Goal: Transaction & Acquisition: Purchase product/service

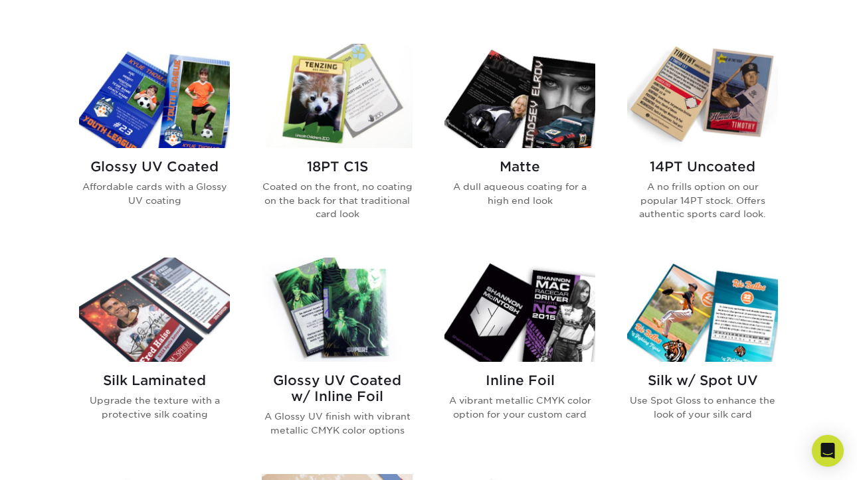
scroll to position [630, 0]
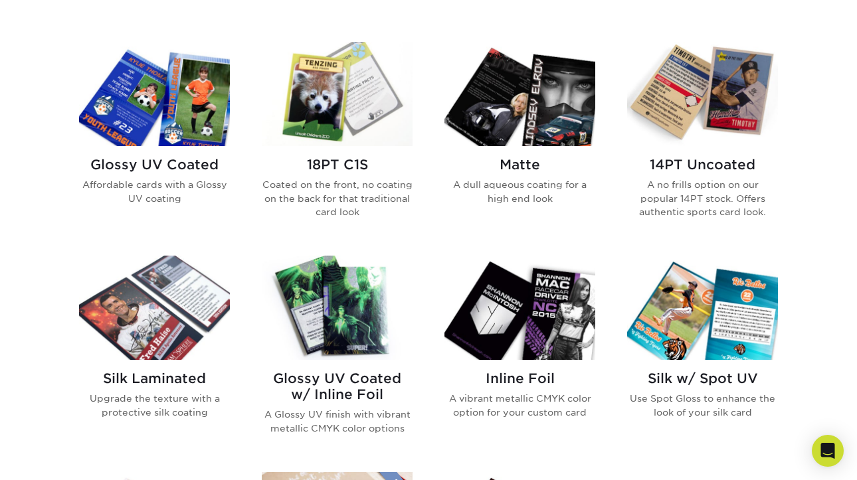
click at [183, 161] on h2 "Glossy UV Coated" at bounding box center [154, 165] width 151 height 16
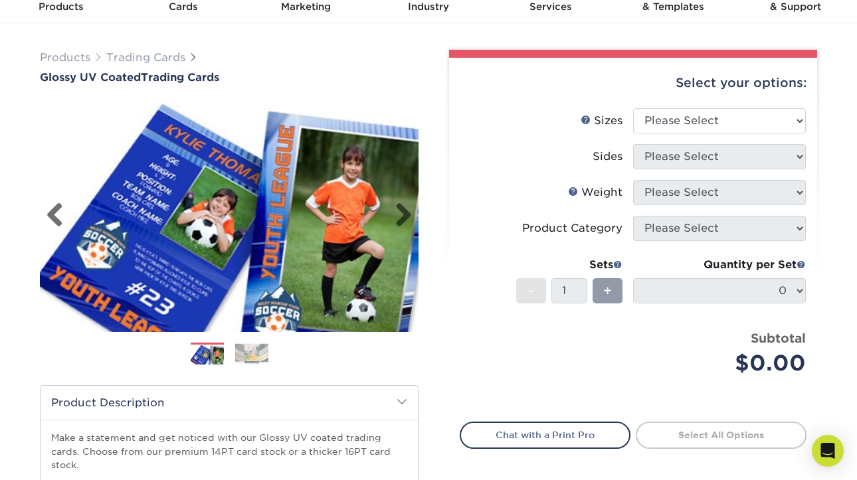
scroll to position [44, 0]
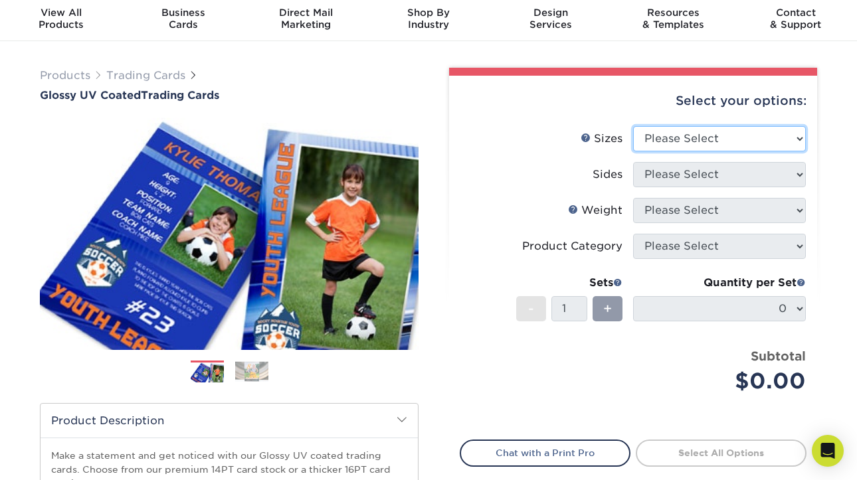
click at [658, 137] on select "Please Select 2.5" x 3.5"" at bounding box center [719, 138] width 173 height 25
select select "2.50x3.50"
click at [633, 126] on select "Please Select 2.5" x 3.5"" at bounding box center [719, 138] width 173 height 25
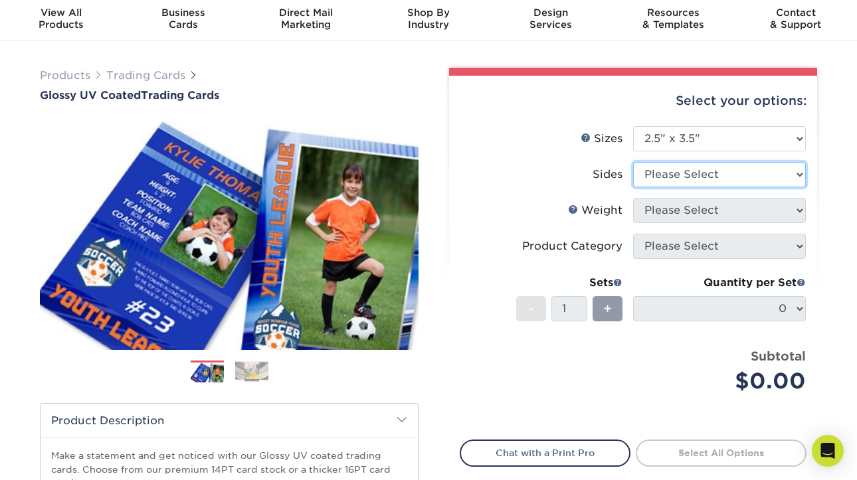
click at [654, 171] on select "Please Select Print Both Sides Print Front Only" at bounding box center [719, 174] width 173 height 25
select select "13abbda7-1d64-4f25-8bb2-c179b224825d"
click at [633, 162] on select "Please Select Print Both Sides Print Front Only" at bounding box center [719, 174] width 173 height 25
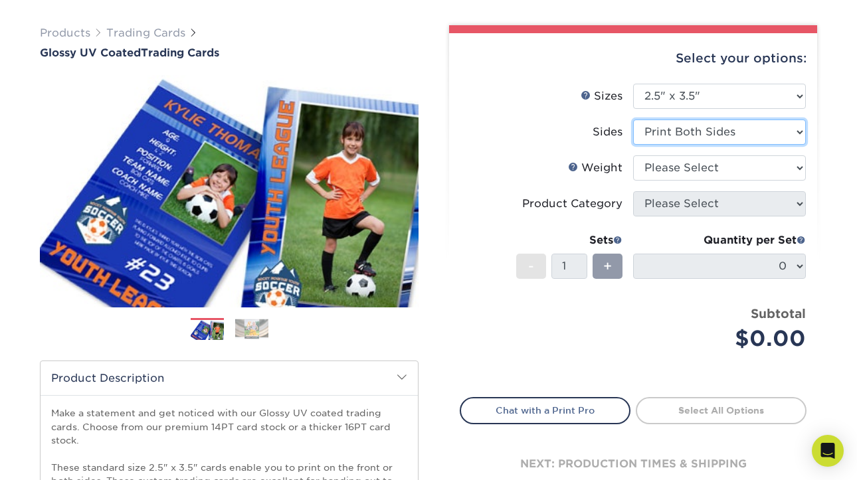
scroll to position [92, 0]
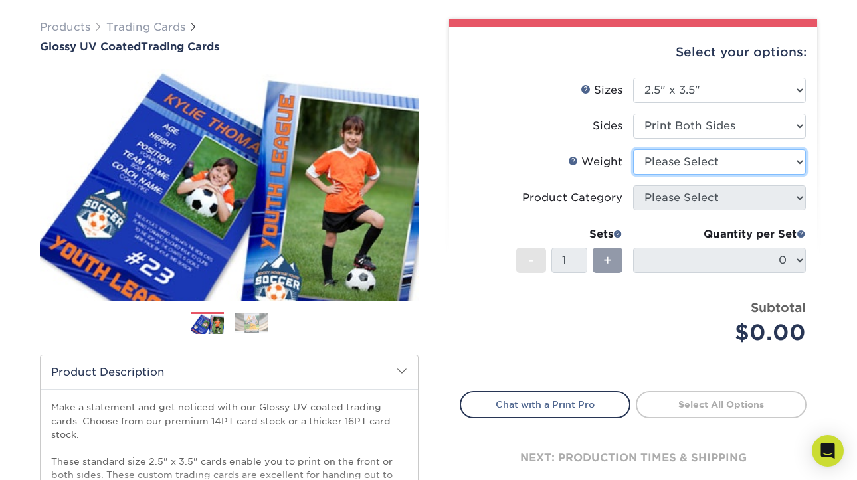
click at [646, 169] on select "Please Select 16PT 14PT 18PT C1S" at bounding box center [719, 161] width 173 height 25
click at [693, 155] on select "Please Select 16PT 14PT 18PT C1S" at bounding box center [719, 161] width 173 height 25
select select "18PTC1S"
click at [633, 149] on select "Please Select 16PT 14PT 18PT C1S" at bounding box center [719, 161] width 173 height 25
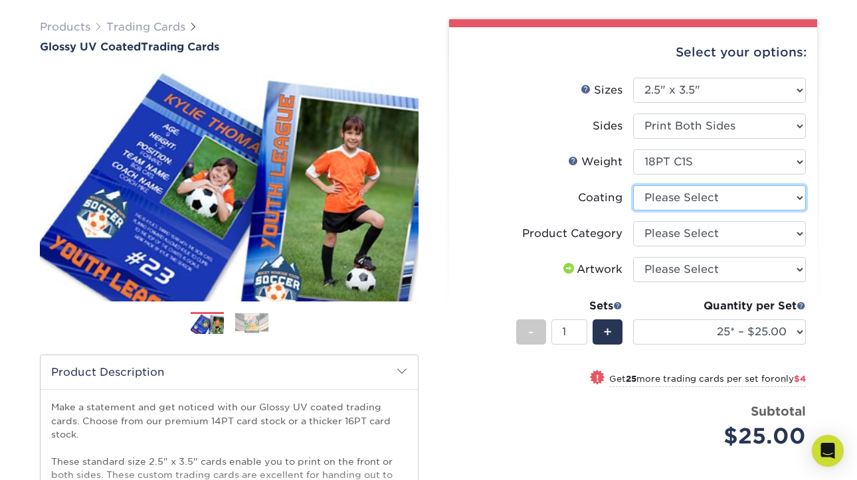
click at [688, 203] on select at bounding box center [719, 197] width 173 height 25
select select "1e8116af-acfc-44b1-83dc-8181aa338834"
click at [633, 185] on select at bounding box center [719, 197] width 173 height 25
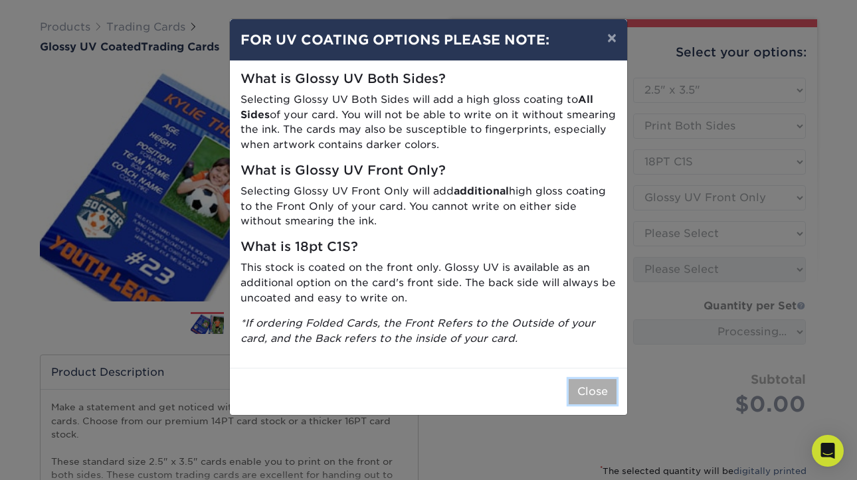
click at [592, 391] on button "Close" at bounding box center [593, 391] width 48 height 25
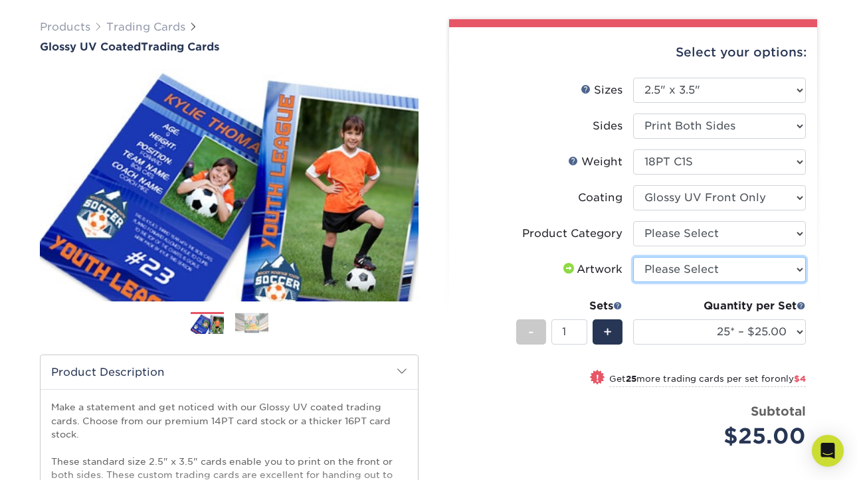
click at [674, 267] on select "Please Select I will upload files I need a design - $100" at bounding box center [719, 269] width 173 height 25
select select "upload"
click at [633, 257] on select "Please Select I will upload files I need a design - $100" at bounding box center [719, 269] width 173 height 25
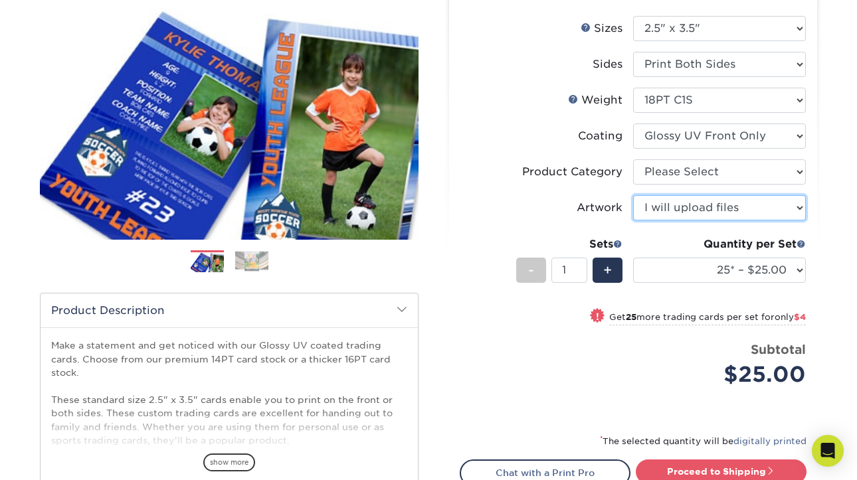
scroll to position [160, 0]
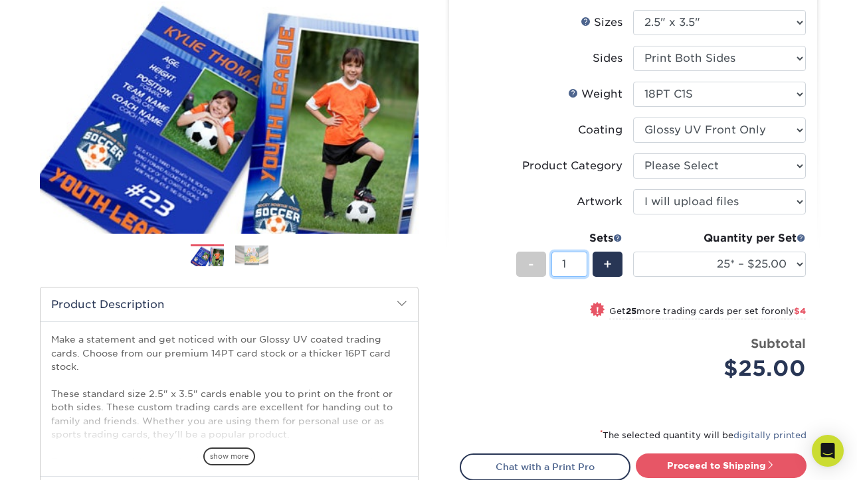
click at [577, 268] on input "1" at bounding box center [568, 264] width 35 height 25
click at [579, 257] on input "2" at bounding box center [568, 264] width 35 height 25
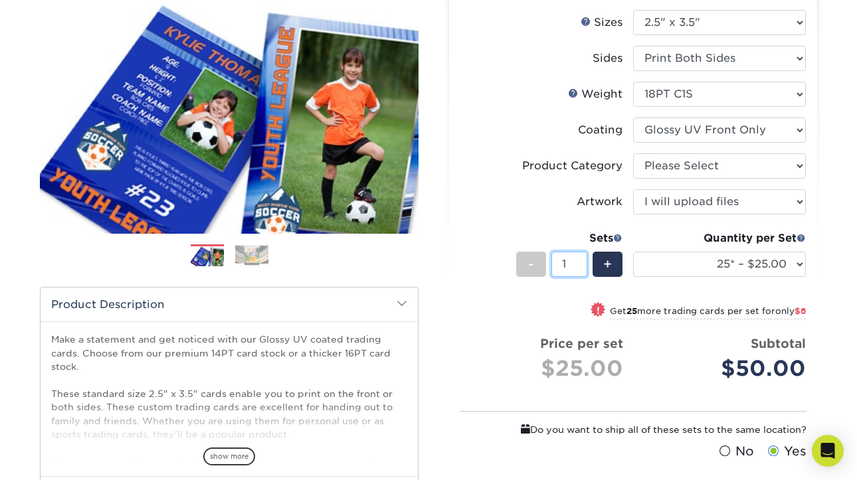
click at [579, 268] on input "1" at bounding box center [568, 264] width 35 height 25
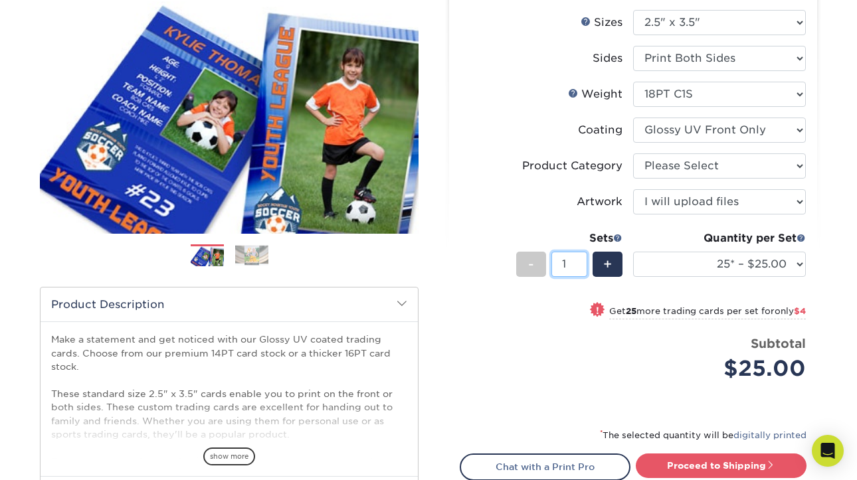
drag, startPoint x: 569, startPoint y: 264, endPoint x: 557, endPoint y: 264, distance: 12.6
click at [558, 264] on input "1" at bounding box center [568, 264] width 35 height 25
type input "50"
click at [541, 319] on div "! Get 25 more trading cards per set for only $4" at bounding box center [632, 319] width 345 height 32
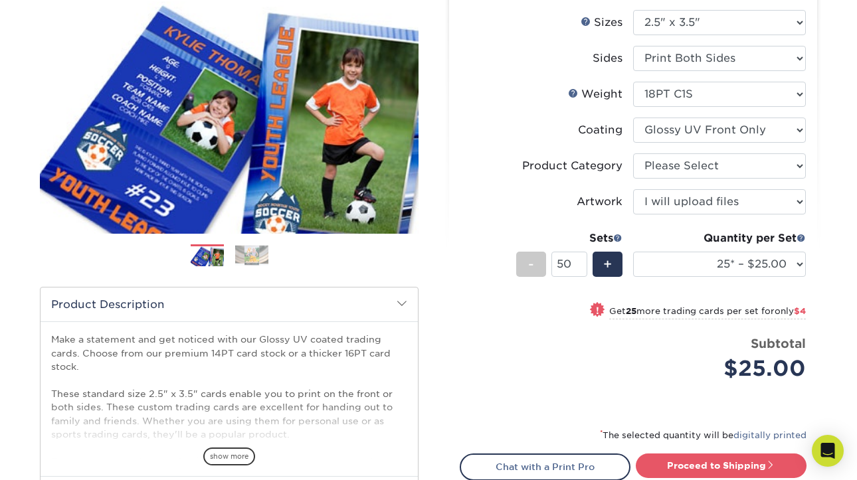
select select "50* – $29.00"
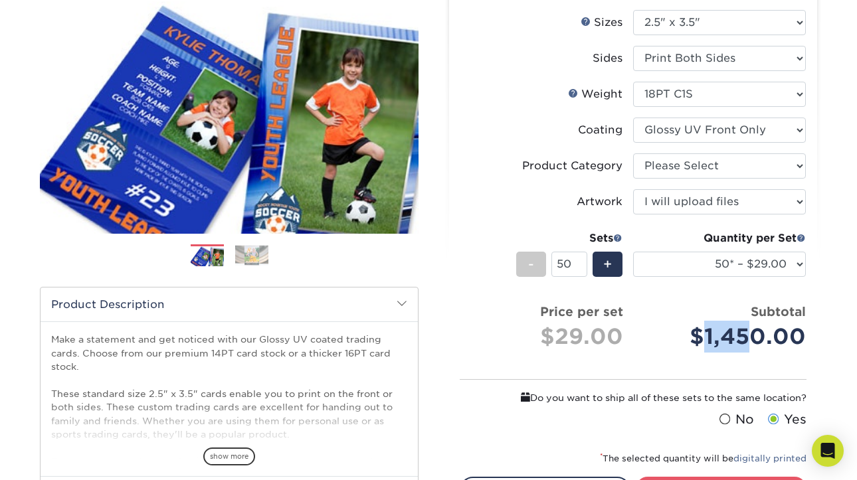
drag, startPoint x: 700, startPoint y: 341, endPoint x: 778, endPoint y: 341, distance: 77.7
click at [776, 341] on div "$1,450.00" at bounding box center [724, 337] width 163 height 32
click at [778, 341] on div "$1,450.00" at bounding box center [724, 337] width 163 height 32
drag, startPoint x: 810, startPoint y: 338, endPoint x: 692, endPoint y: 338, distance: 118.2
click at [693, 338] on div "Select your options: Sizes Help Sizes Please Select 2.5" x 3.5" Sides Please Se…" at bounding box center [633, 276] width 368 height 634
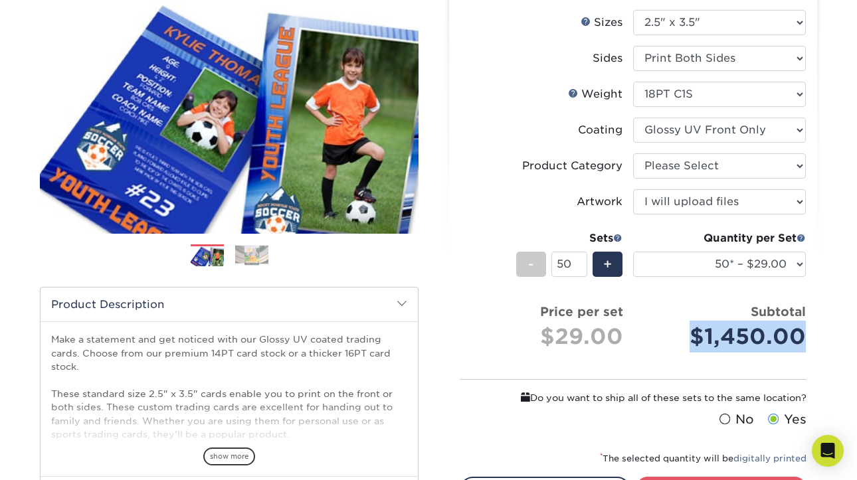
click at [692, 338] on div "$1,450.00" at bounding box center [724, 337] width 163 height 32
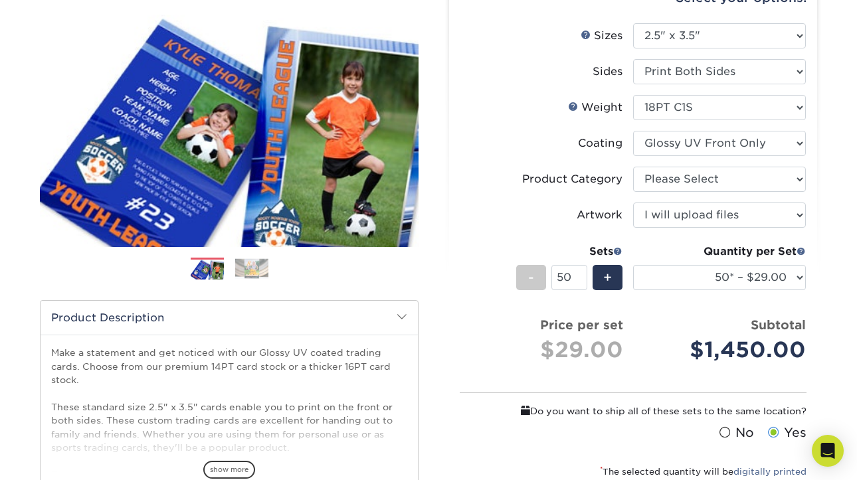
scroll to position [137, 0]
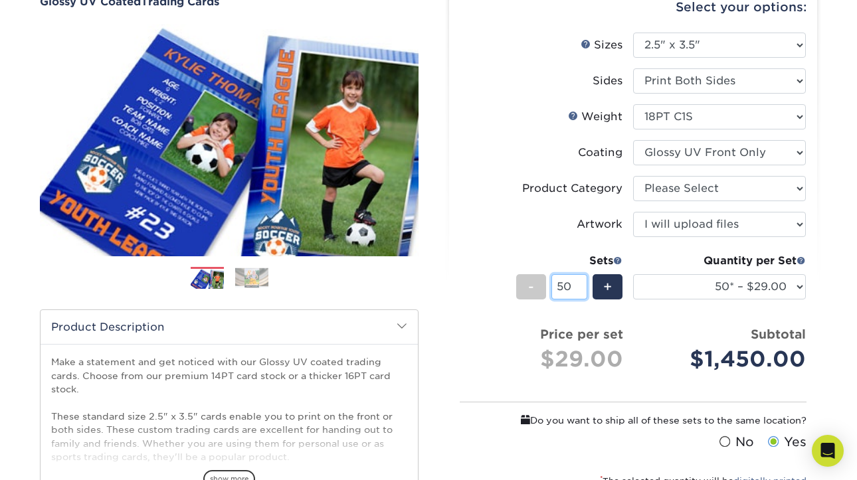
click at [571, 285] on input "50" at bounding box center [568, 286] width 35 height 25
click at [581, 284] on input "50" at bounding box center [568, 286] width 35 height 25
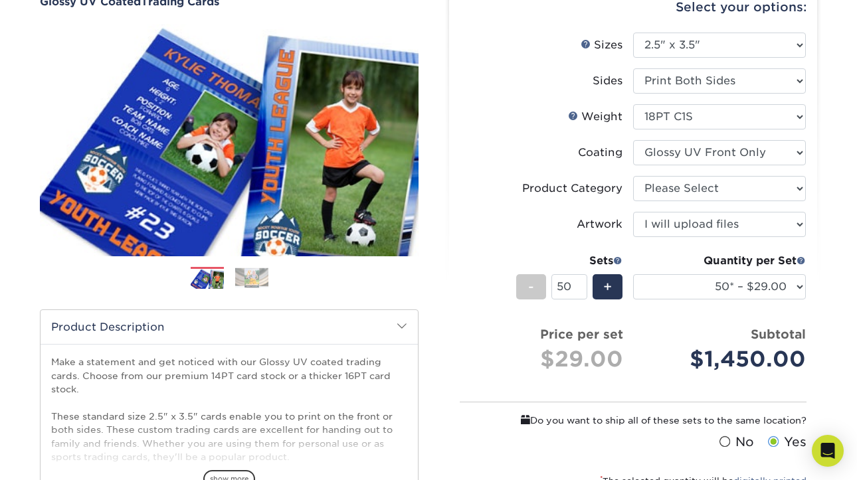
click at [618, 306] on div "Sets - 50 +" at bounding box center [569, 284] width 106 height 62
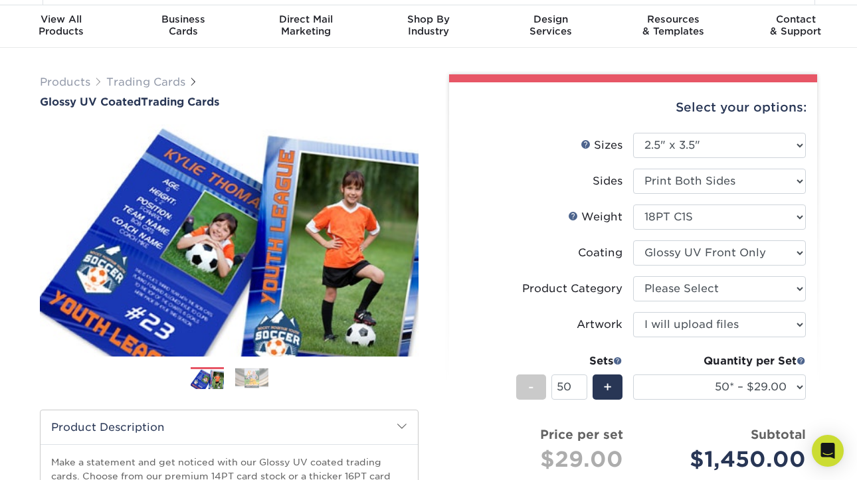
scroll to position [0, 0]
